Goal: Check status: Check status

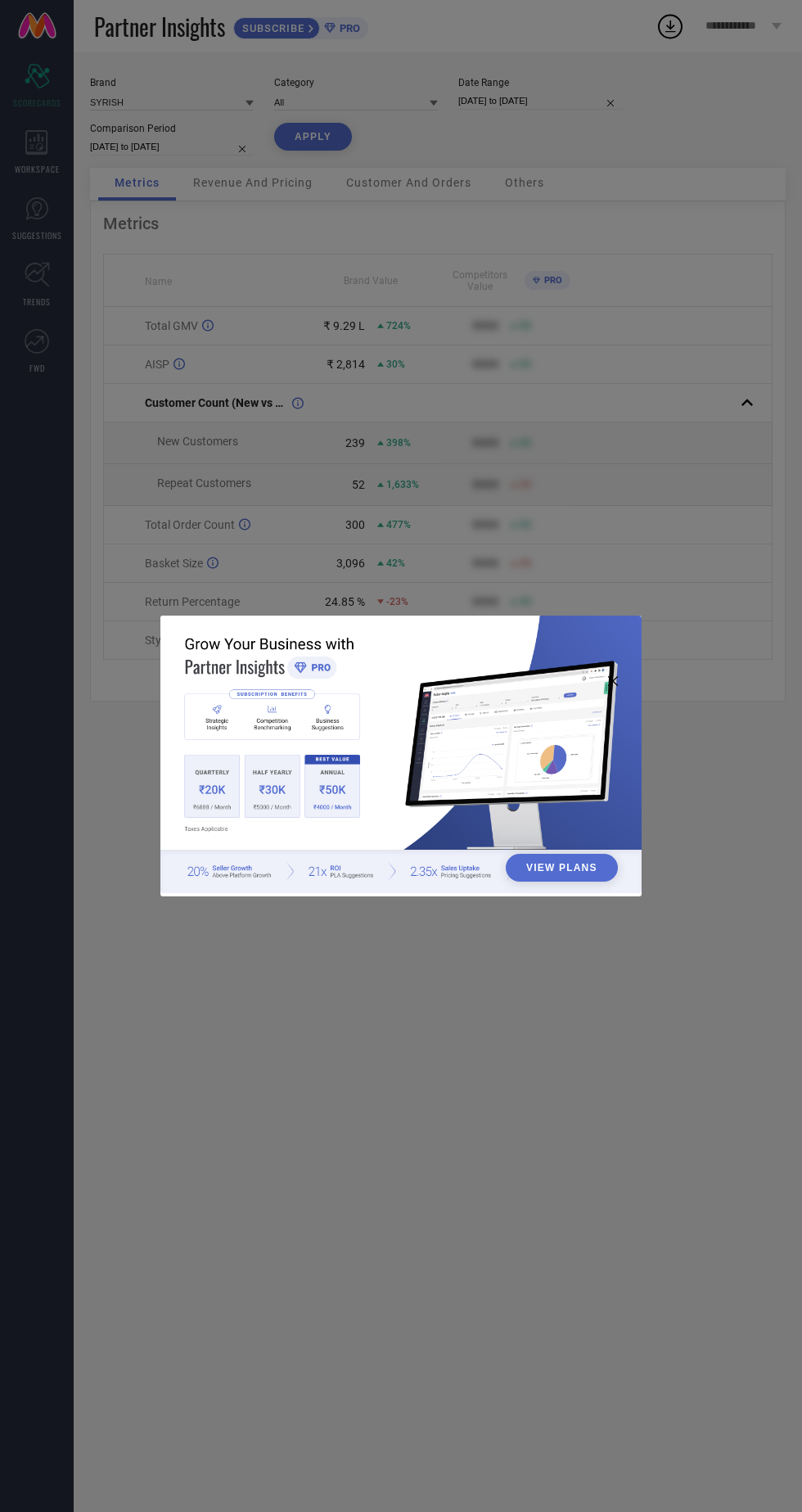
click at [685, 190] on div "View Plans" at bounding box center [401, 756] width 802 height 1512
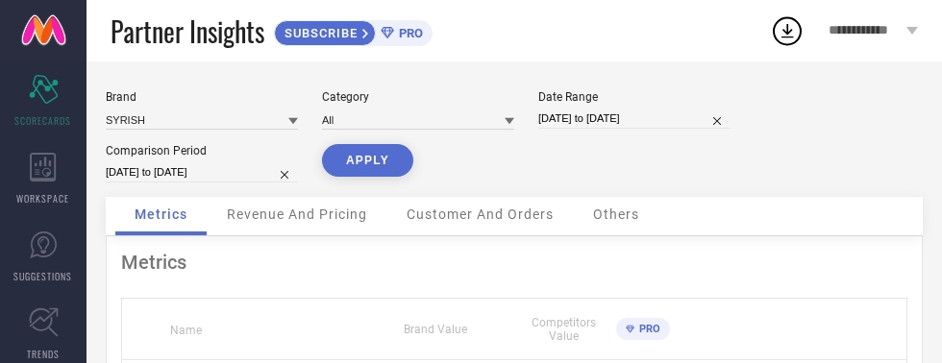
select select "6"
select select "2025"
select select "7"
select select "2025"
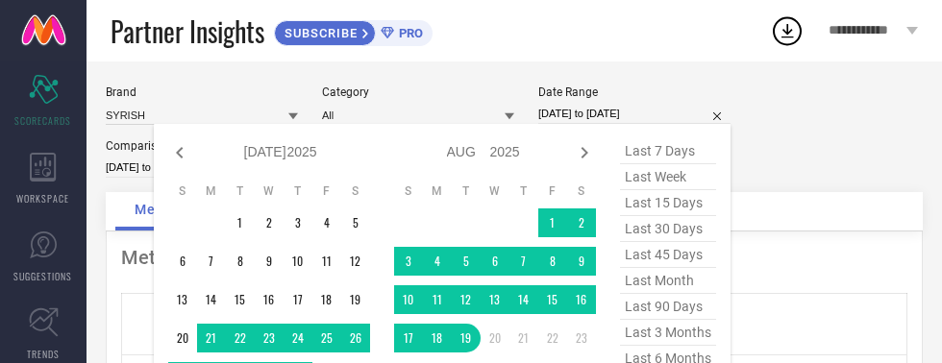
scroll to position [36, 0]
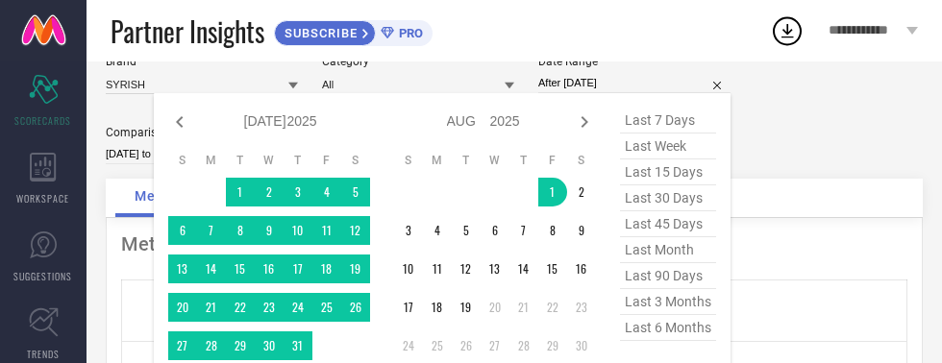
type input "[DATE] to [DATE]"
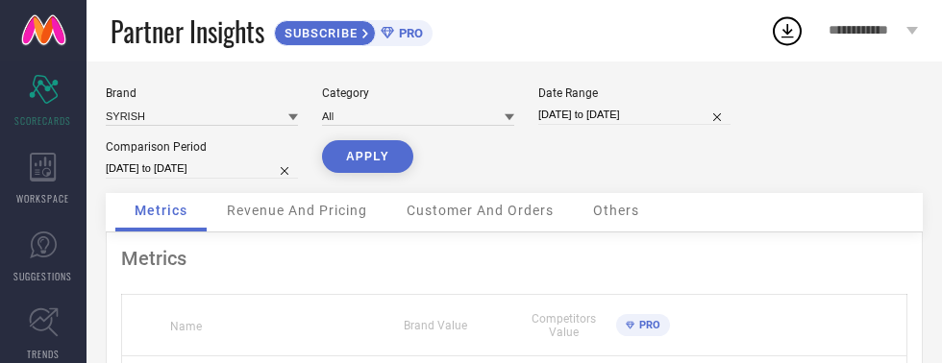
scroll to position [0, 0]
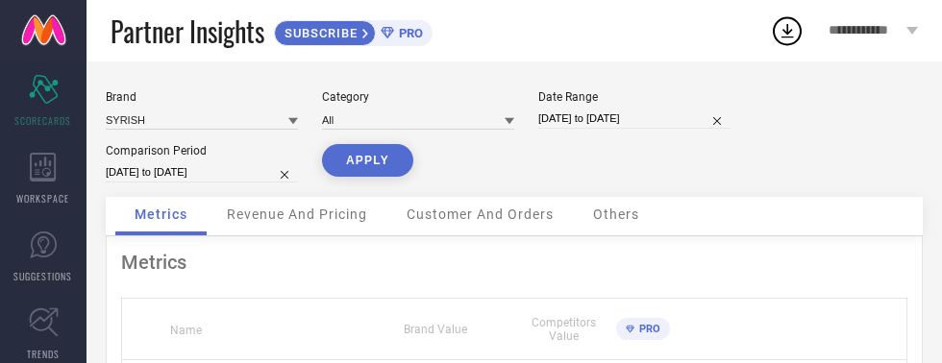
select select "6"
select select "2024"
select select "7"
select select "2024"
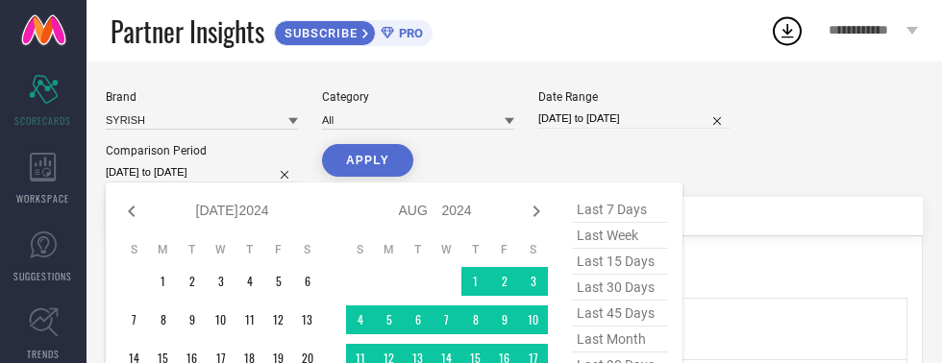
click at [768, 142] on div "Brand SYRISH Category All Date Range [DATE] to [DATE] Comparison Period [DATE] …" at bounding box center [514, 143] width 817 height 107
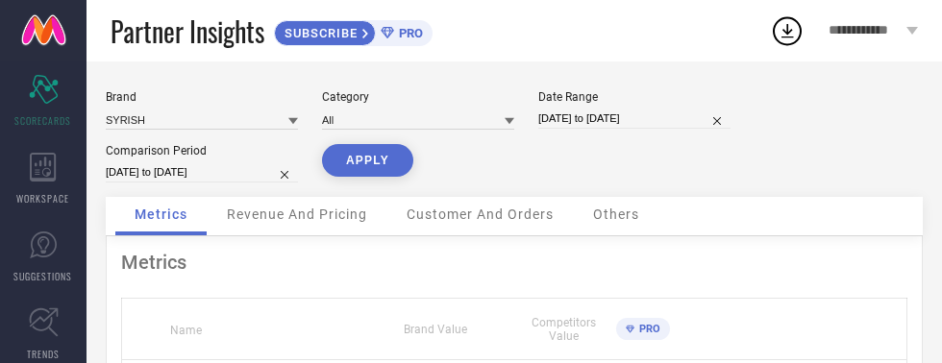
click at [788, 173] on div "Brand SYRISH Category All Date Range [DATE] to [DATE] Comparison Period [DATE] …" at bounding box center [514, 143] width 817 height 107
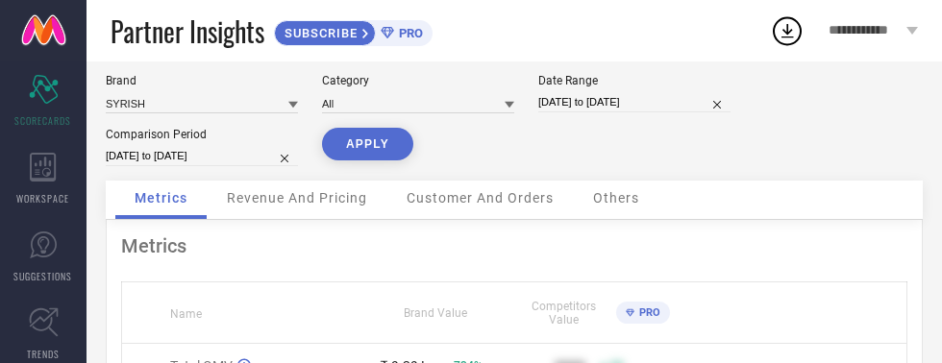
scroll to position [19, 0]
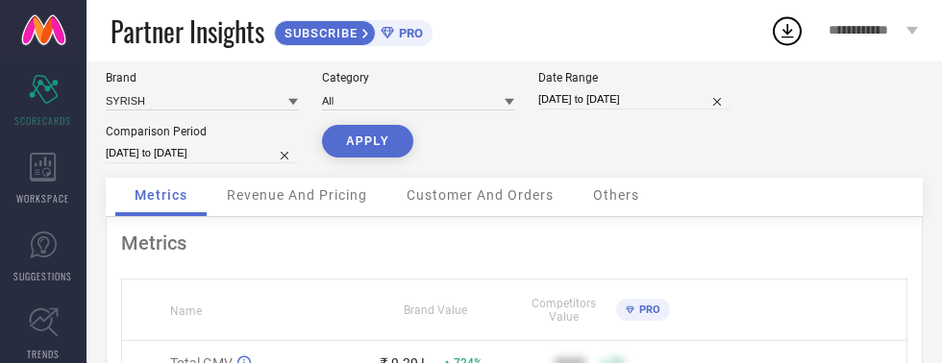
click at [364, 139] on button "APPLY" at bounding box center [367, 141] width 91 height 33
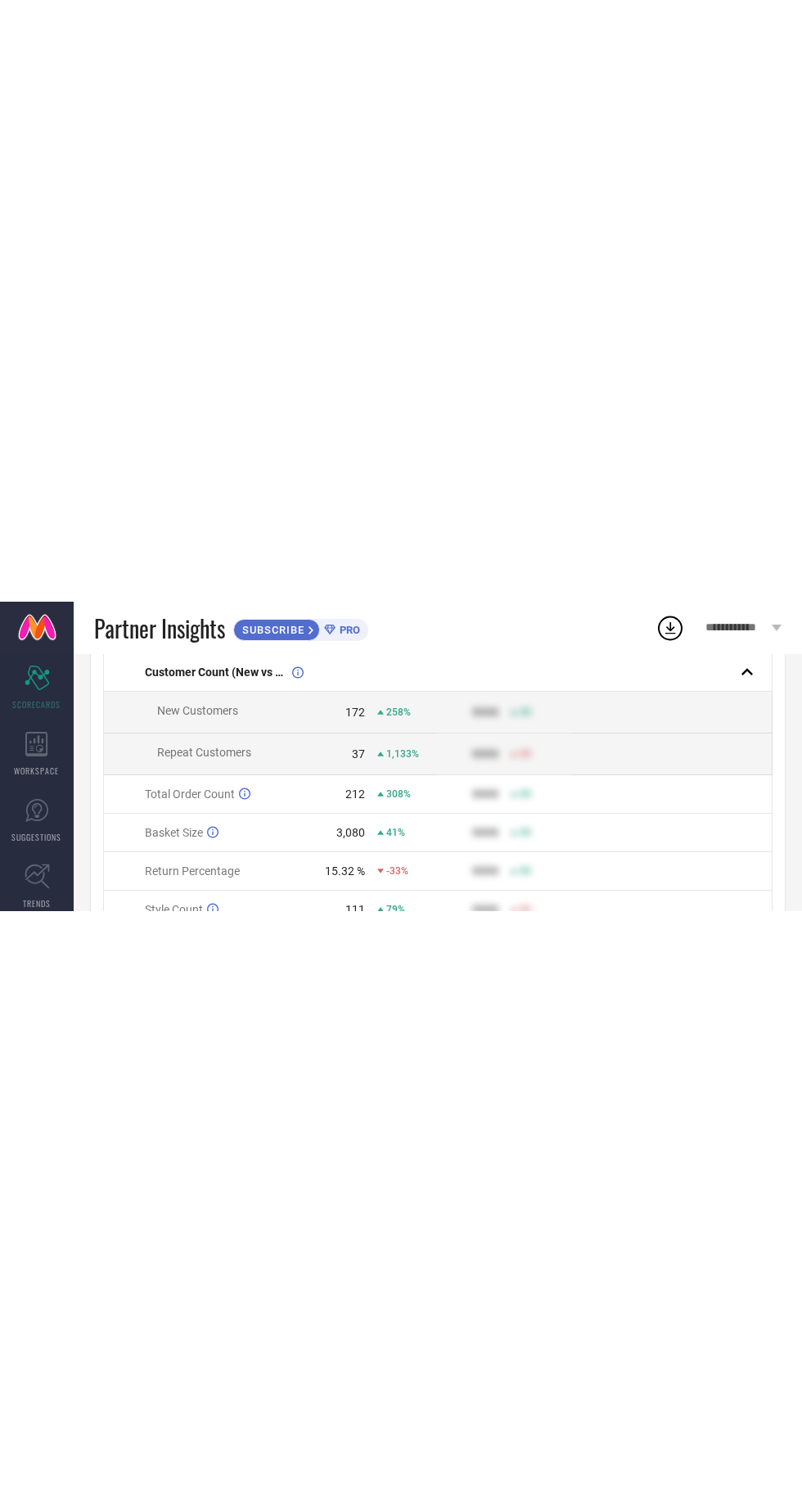
scroll to position [0, 0]
